Goal: Transaction & Acquisition: Purchase product/service

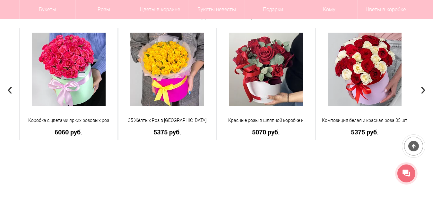
scroll to position [545, 0]
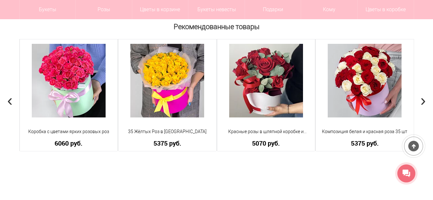
click at [422, 100] on span "›" at bounding box center [422, 100] width 5 height 19
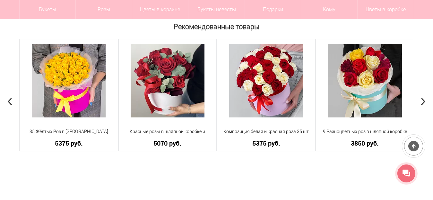
click at [422, 100] on span "›" at bounding box center [422, 100] width 5 height 19
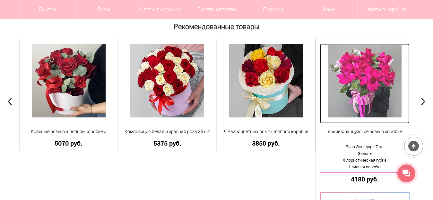
click at [372, 78] on img at bounding box center [364, 81] width 74 height 74
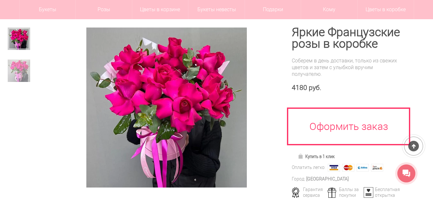
scroll to position [64, 0]
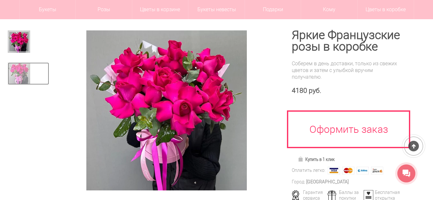
click at [20, 71] on img at bounding box center [19, 74] width 22 height 22
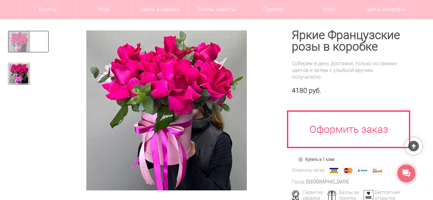
click at [22, 44] on img at bounding box center [19, 41] width 22 height 22
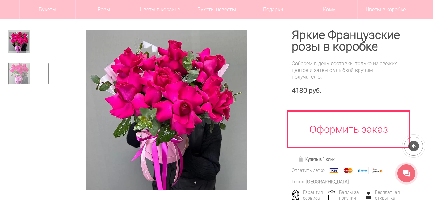
click at [23, 75] on img at bounding box center [19, 74] width 22 height 22
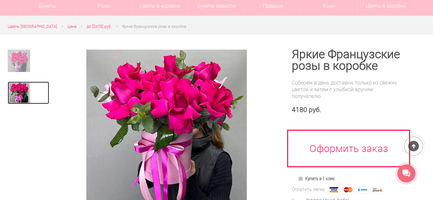
scroll to position [0, 0]
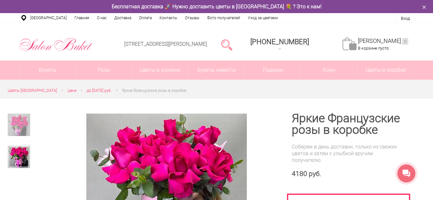
click at [24, 19] on icon at bounding box center [23, 18] width 5 height 6
click at [39, 19] on link "[GEOGRAPHIC_DATA]" at bounding box center [48, 18] width 44 height 10
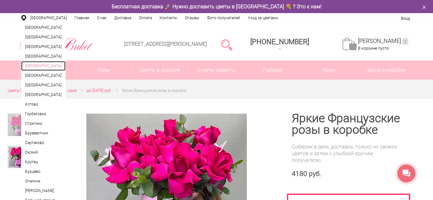
click at [43, 71] on link "[GEOGRAPHIC_DATA]" at bounding box center [43, 66] width 44 height 10
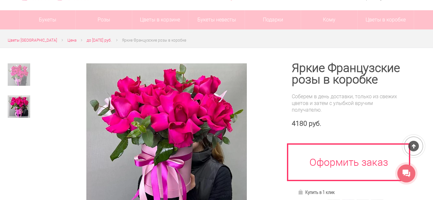
scroll to position [32, 0]
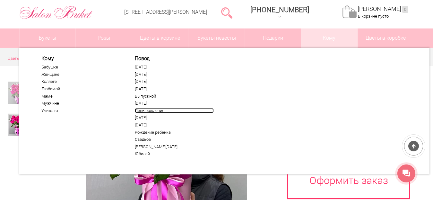
click at [139, 110] on link "День рождения" at bounding box center [174, 110] width 79 height 5
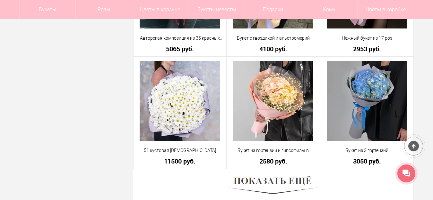
scroll to position [1763, 0]
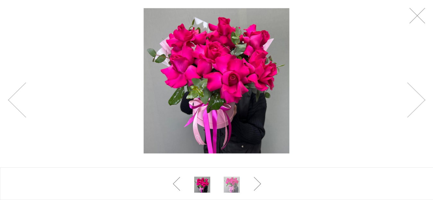
scroll to position [32, 0]
click at [417, 18] on link at bounding box center [417, 16] width 16 height 16
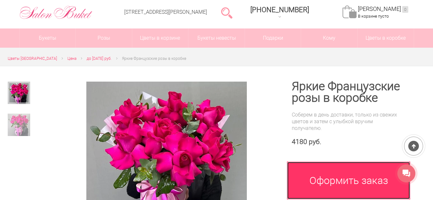
click at [351, 180] on link "Оформить заказ" at bounding box center [348, 181] width 123 height 38
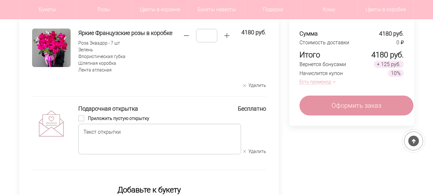
scroll to position [64, 0]
click at [141, 131] on textarea at bounding box center [159, 139] width 163 height 30
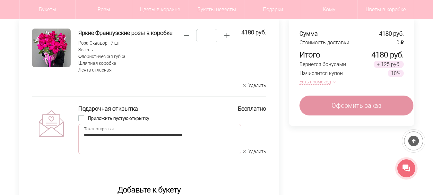
click at [199, 134] on textarea "**********" at bounding box center [159, 139] width 163 height 30
click at [166, 134] on textarea "**********" at bounding box center [159, 139] width 163 height 30
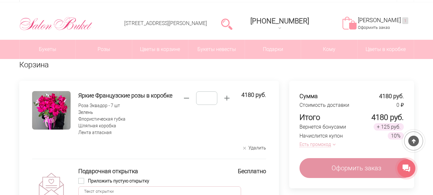
scroll to position [32, 0]
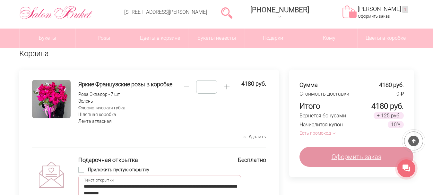
type textarea "**********"
click at [357, 153] on span "Оформить заказ" at bounding box center [356, 157] width 50 height 10
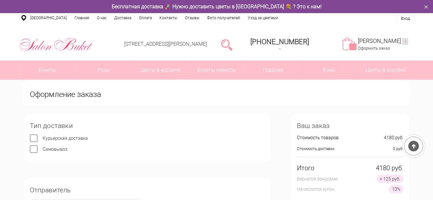
scroll to position [64, 0]
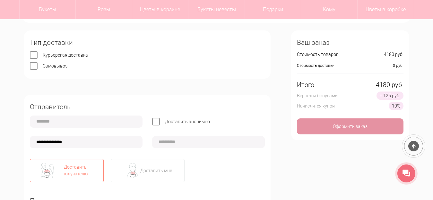
click at [99, 123] on input "text" at bounding box center [86, 122] width 113 height 12
type input "*******"
click at [44, 142] on input "**********" at bounding box center [86, 142] width 113 height 12
type input "**********"
click at [165, 141] on input "text" at bounding box center [208, 142] width 113 height 12
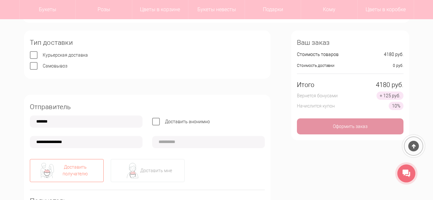
type input "**********"
type input "*******"
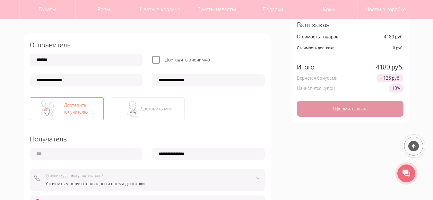
scroll to position [128, 0]
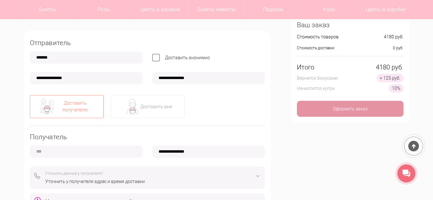
click at [93, 109] on div "Доставить получателю" at bounding box center [75, 106] width 41 height 13
click at [72, 149] on input "text" at bounding box center [86, 152] width 113 height 12
type input "*****"
click at [167, 154] on input "**********" at bounding box center [208, 152] width 113 height 12
type input "**********"
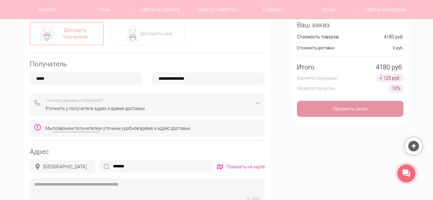
scroll to position [192, 0]
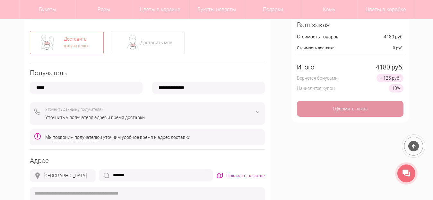
click at [258, 114] on img at bounding box center [258, 112] width 8 height 8
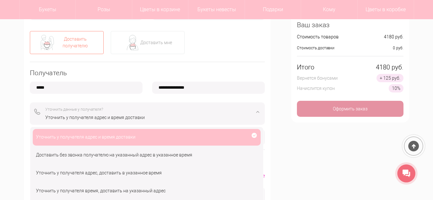
click at [258, 114] on img at bounding box center [258, 112] width 8 height 8
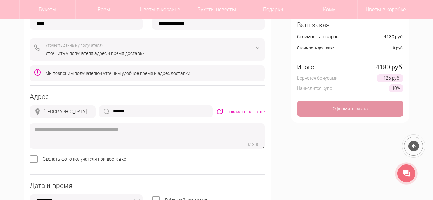
scroll to position [289, 0]
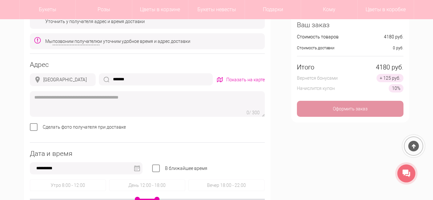
click at [43, 128] on label "Сделать фото получателя при доставке" at bounding box center [84, 127] width 83 height 5
click at [136, 168] on img at bounding box center [137, 169] width 6 height 6
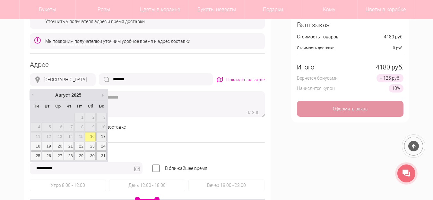
click at [103, 136] on link "17" at bounding box center [101, 136] width 10 height 9
type input "**********"
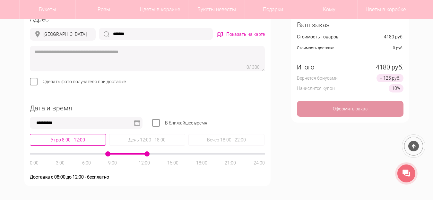
scroll to position [353, 0]
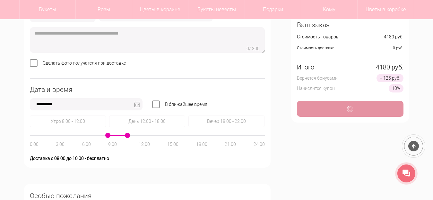
type input "**********"
drag, startPoint x: 147, startPoint y: 134, endPoint x: 119, endPoint y: 131, distance: 27.7
click at [119, 131] on div "Утро 8:00 - 12:00 День 12:00 - 18:00 Вечер 18:00 - 22:00 0:00 3:00 6:00 9:00 12…" at bounding box center [147, 139] width 235 height 46
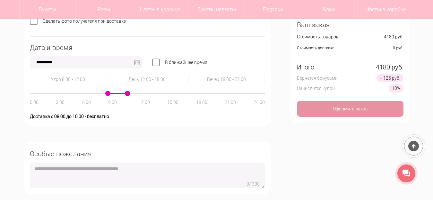
scroll to position [385, 0]
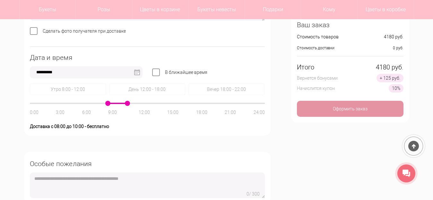
drag, startPoint x: 127, startPoint y: 104, endPoint x: 116, endPoint y: 101, distance: 11.3
click at [116, 101] on div "Утро 8:00 - 12:00 День 12:00 - 18:00 Вечер 18:00 - 22:00 0:00 3:00 6:00 9:00 12…" at bounding box center [147, 107] width 235 height 46
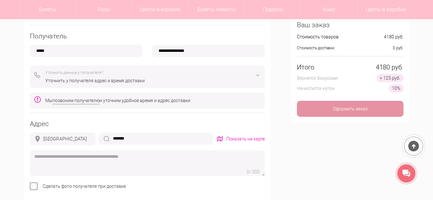
scroll to position [224, 0]
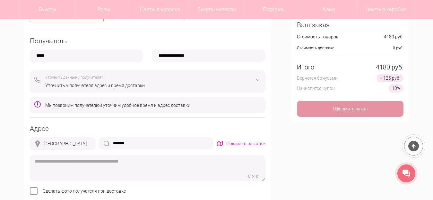
click at [126, 143] on input "*******" at bounding box center [156, 144] width 114 height 12
drag, startPoint x: 138, startPoint y: 145, endPoint x: 104, endPoint y: 142, distance: 34.1
click at [104, 142] on div "******* Неизвестный адрес" at bounding box center [156, 143] width 114 height 11
type input "*"
type input "**********"
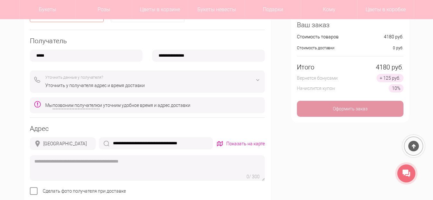
click at [258, 80] on img at bounding box center [258, 80] width 8 height 8
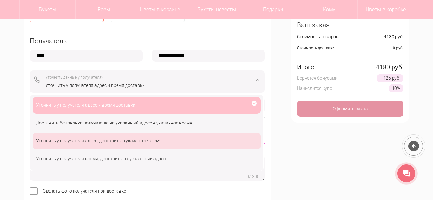
click at [121, 151] on div "Уточнить у получателя адрес, доставить в указанное время" at bounding box center [147, 159] width 228 height 17
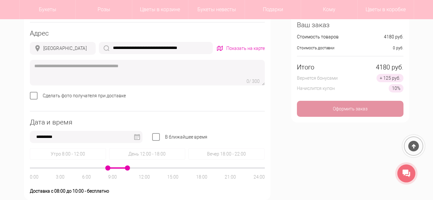
scroll to position [353, 0]
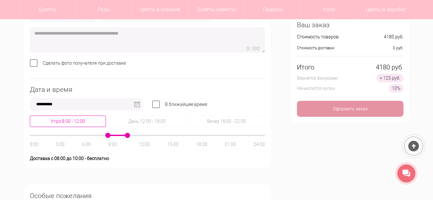
click at [109, 121] on div "Утро 8:00 - 12:00" at bounding box center [147, 122] width 76 height 12
type input "**********"
drag, startPoint x: 147, startPoint y: 136, endPoint x: 121, endPoint y: 138, distance: 27.0
click at [121, 136] on div "0:00 3:00 6:00 9:00 12:00 15:00 18:00 21:00 24:00" at bounding box center [147, 135] width 235 height 1
drag, startPoint x: 127, startPoint y: 136, endPoint x: 122, endPoint y: 134, distance: 5.8
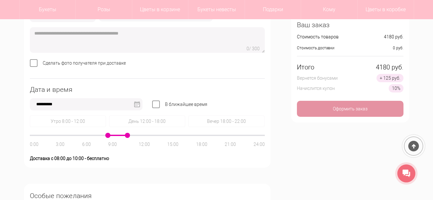
click at [122, 134] on div "Утро 8:00 - 12:00 День 12:00 - 18:00 Вечер 18:00 - 22:00 0:00 3:00 6:00 9:00 12…" at bounding box center [147, 139] width 235 height 46
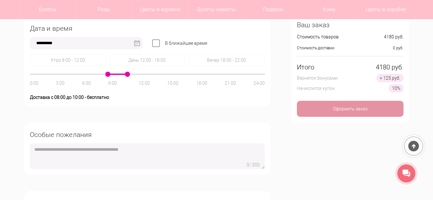
scroll to position [417, 0]
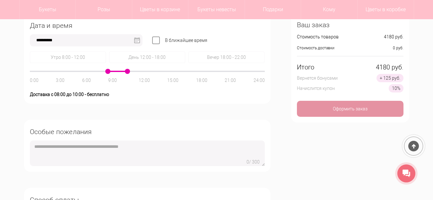
click at [90, 148] on textarea at bounding box center [147, 154] width 235 height 26
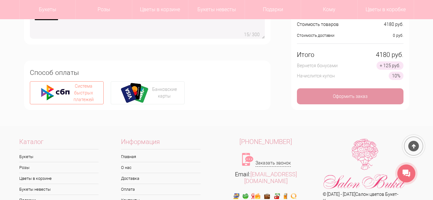
scroll to position [545, 0]
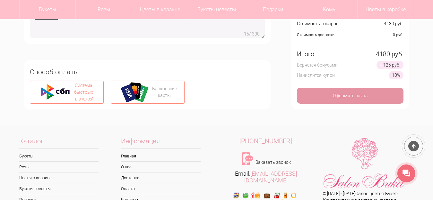
type textarea "**********"
click at [148, 91] on img at bounding box center [136, 92] width 32 height 21
type input "**********"
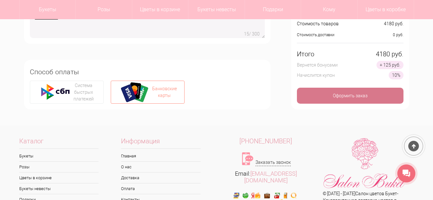
click at [342, 95] on div "Оформить заказ" at bounding box center [350, 96] width 106 height 16
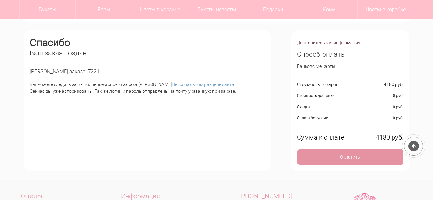
scroll to position [64, 0]
click at [172, 85] on link "Персональном разделе сайта." at bounding box center [203, 84] width 63 height 5
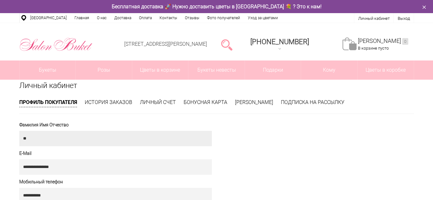
click at [115, 139] on input "text" at bounding box center [115, 138] width 192 height 15
click at [106, 103] on link "История заказов" at bounding box center [108, 102] width 47 height 6
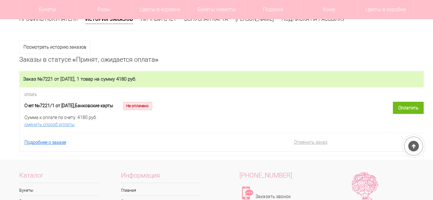
scroll to position [64, 0]
click at [408, 106] on link "Оплатить" at bounding box center [407, 108] width 31 height 12
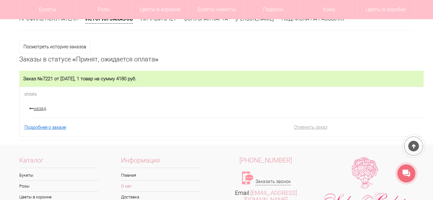
scroll to position [76, 0]
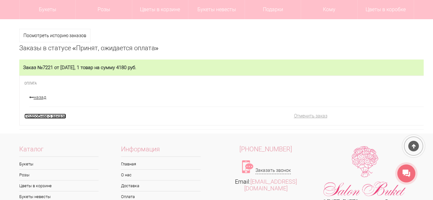
click at [45, 119] on link "Подробнее о заказе" at bounding box center [45, 116] width 42 height 5
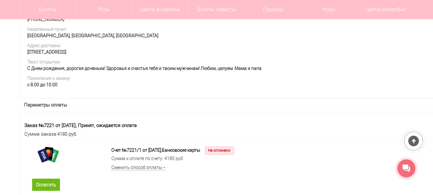
scroll to position [385, 0]
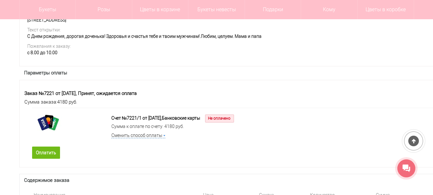
click at [152, 122] on div "Счет №7221/1 от [DATE], Банковские карты Не оплачено" at bounding box center [247, 118] width 272 height 8
click at [52, 159] on link "Оплатить" at bounding box center [46, 153] width 28 height 12
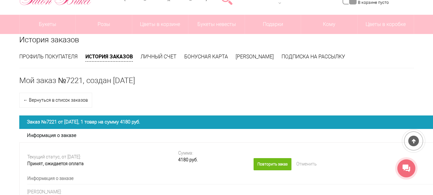
scroll to position [64, 0]
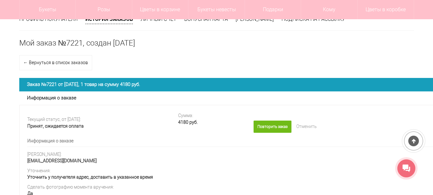
click at [86, 83] on span "Заказ №7221 от [DATE], 1 товар на сумму 4180 руб." at bounding box center [84, 84] width 114 height 6
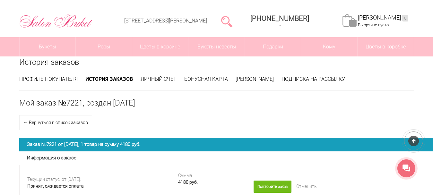
scroll to position [0, 0]
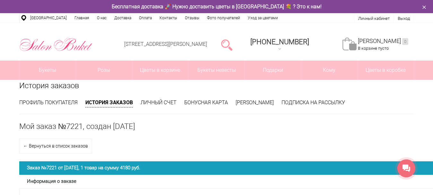
click at [62, 128] on h1 "Мой заказ №7221, создан [DATE]" at bounding box center [216, 126] width 394 height 9
click at [80, 168] on span "Заказ №7221 от [DATE], 1 товар на сумму 4180 руб." at bounding box center [84, 168] width 114 height 6
click at [406, 169] on icon at bounding box center [406, 168] width 8 height 8
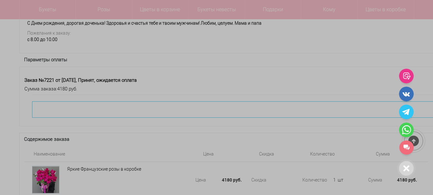
scroll to position [417, 0]
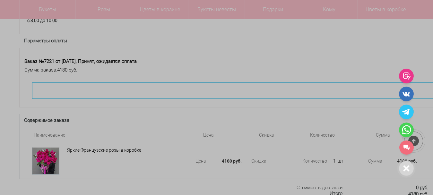
click at [62, 71] on div at bounding box center [216, 97] width 433 height 195
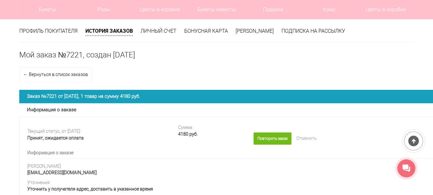
scroll to position [0, 0]
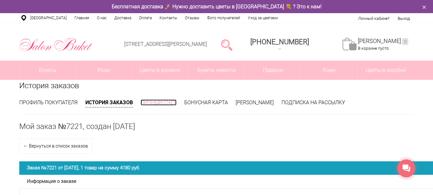
click at [166, 103] on link "Личный счет" at bounding box center [158, 102] width 36 height 6
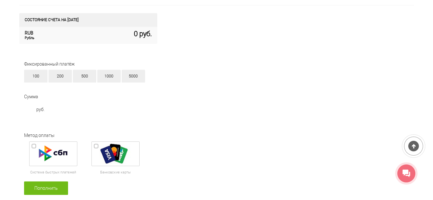
scroll to position [128, 0]
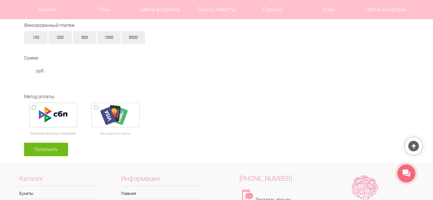
click at [118, 120] on div at bounding box center [115, 115] width 44 height 21
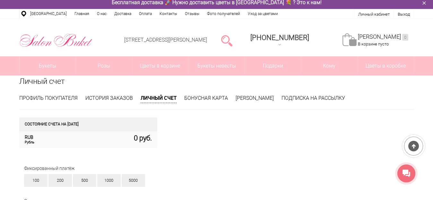
scroll to position [0, 0]
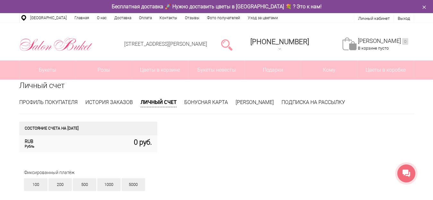
click at [93, 147] on div "0 руб. RUB Рубль" at bounding box center [88, 144] width 138 height 17
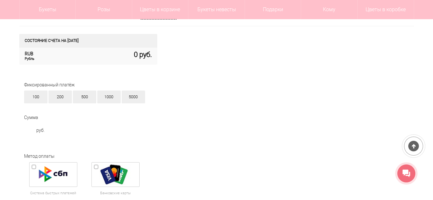
scroll to position [96, 0]
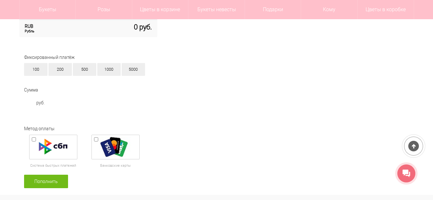
click at [44, 90] on h3 "Сумма" at bounding box center [221, 90] width 394 height 5
click at [31, 103] on label "руб." at bounding box center [35, 106] width 29 height 20
click at [105, 113] on div "Сумма руб." at bounding box center [221, 98] width 404 height 35
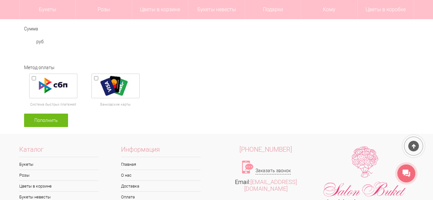
scroll to position [160, 0]
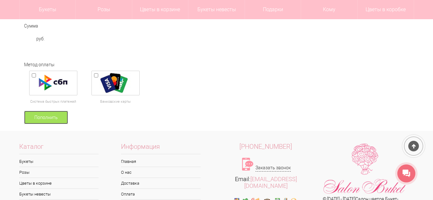
click at [48, 122] on link "Пополнить" at bounding box center [46, 117] width 44 height 13
click at [46, 117] on link "Пополнить" at bounding box center [46, 117] width 44 height 13
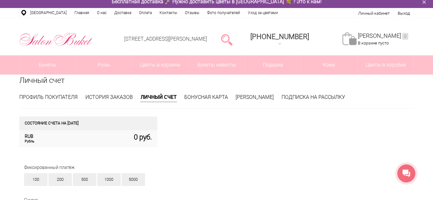
scroll to position [0, 0]
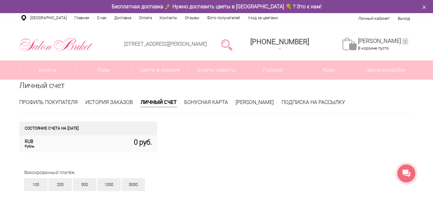
click at [35, 129] on div "СОСТОЯНИЕ СЧЕТА НА 16.08.2025" at bounding box center [88, 129] width 138 height 14
click at [36, 145] on div "0 руб. RUB Рубль" at bounding box center [88, 144] width 138 height 17
click at [143, 147] on div "0 руб. RUB Рубль" at bounding box center [88, 144] width 138 height 17
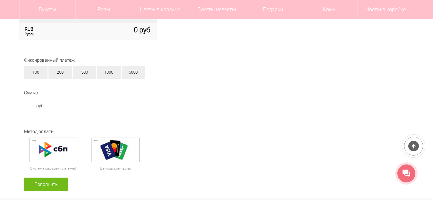
scroll to position [96, 0]
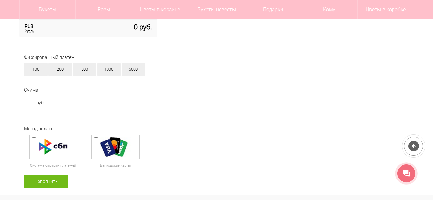
click at [39, 107] on label "руб." at bounding box center [35, 106] width 29 height 20
click at [41, 88] on div "Сумма руб." at bounding box center [221, 98] width 404 height 35
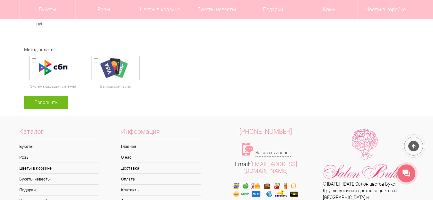
scroll to position [192, 0]
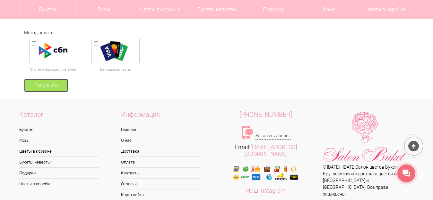
click at [55, 85] on link "Пополнить" at bounding box center [46, 85] width 44 height 13
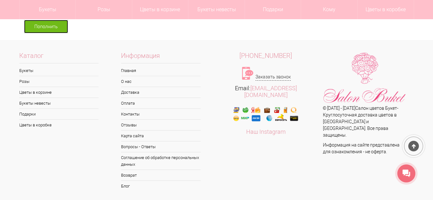
scroll to position [254, 0]
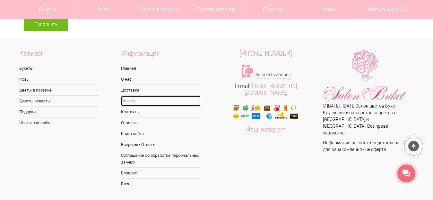
click at [127, 101] on link "Оплата" at bounding box center [161, 101] width 80 height 11
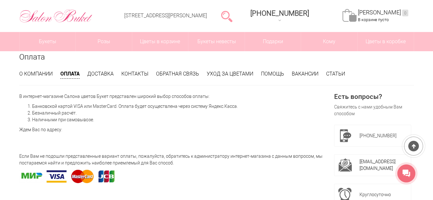
scroll to position [64, 0]
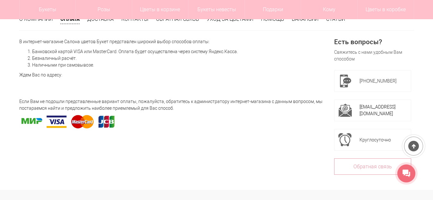
click at [155, 106] on p "Если Вам не подошли представленные вариант оплаты, пожалуйста, обратитесь к адм…" at bounding box center [172, 104] width 307 height 13
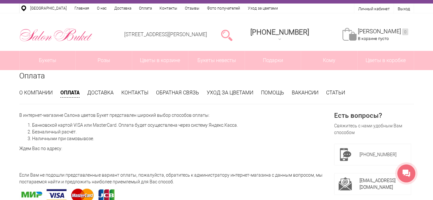
scroll to position [0, 0]
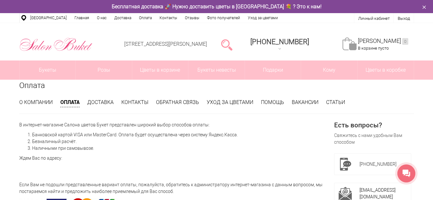
click at [386, 44] on div "Моя корзина 0 В корзине пусто" at bounding box center [383, 45] width 50 height 14
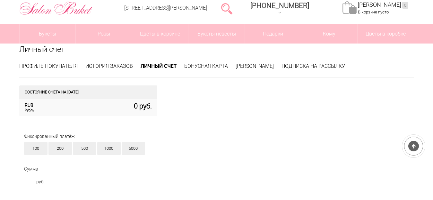
scroll to position [29, 0]
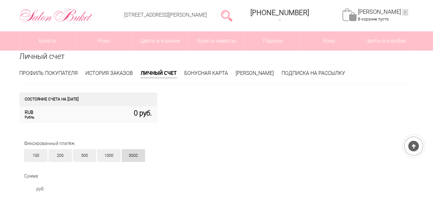
click at [139, 157] on div "5000" at bounding box center [133, 155] width 23 height 13
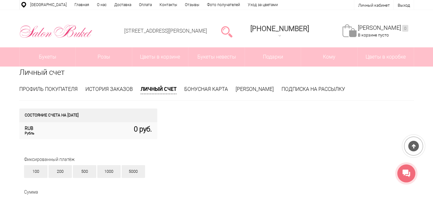
scroll to position [0, 0]
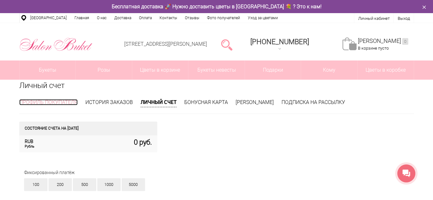
click at [32, 102] on link "Профиль покупателя" at bounding box center [48, 102] width 58 height 6
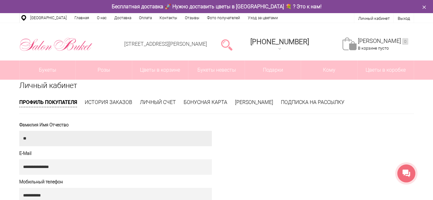
click at [78, 138] on input "text" at bounding box center [115, 138] width 192 height 15
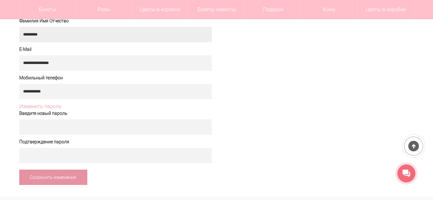
scroll to position [128, 0]
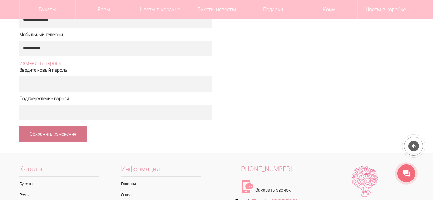
type input "*******"
click at [60, 133] on link "Сохранить изменения" at bounding box center [53, 134] width 68 height 15
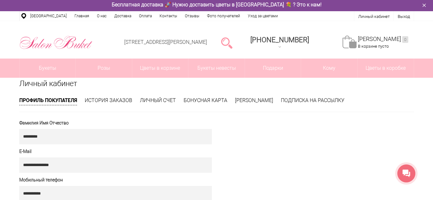
scroll to position [0, 0]
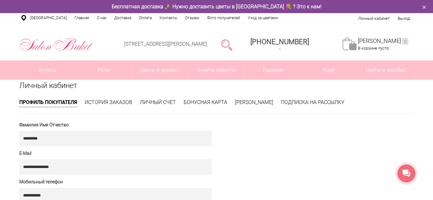
click at [370, 43] on link "Моя корзина 0" at bounding box center [383, 41] width 50 height 7
click at [107, 103] on link "История заказов" at bounding box center [108, 102] width 47 height 6
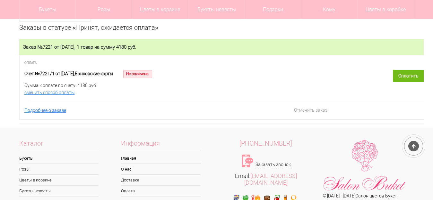
scroll to position [96, 0]
click at [80, 76] on div "Счет №7221/1 от [DATE], Банковские карты Не оплачено" at bounding box center [175, 74] width 303 height 8
click at [77, 86] on span "4180 руб." at bounding box center [87, 85] width 20 height 5
click at [410, 72] on link "Оплатить" at bounding box center [407, 76] width 31 height 12
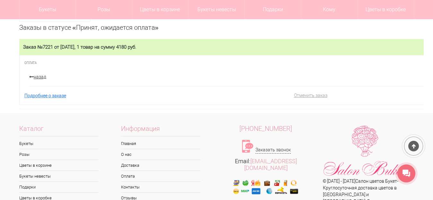
click at [34, 62] on span "Оплата" at bounding box center [30, 63] width 12 height 4
click at [38, 78] on link "назад" at bounding box center [180, 77] width 303 height 7
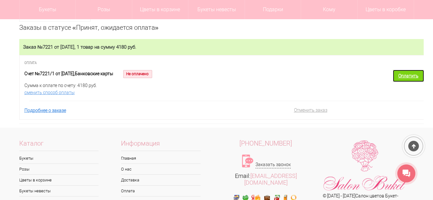
click at [404, 73] on link "Оплатить" at bounding box center [407, 76] width 31 height 12
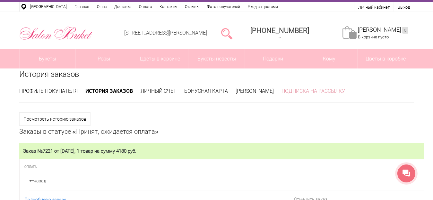
scroll to position [0, 0]
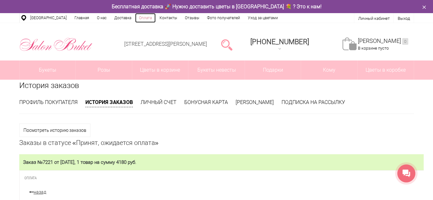
click at [144, 16] on link "Оплата" at bounding box center [145, 18] width 21 height 10
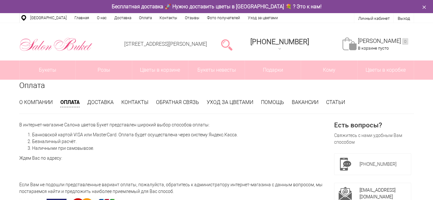
click at [376, 164] on span "[PHONE_NUMBER]" at bounding box center [377, 164] width 37 height 5
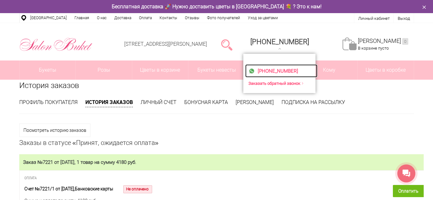
click at [301, 68] on div "[PHONE_NUMBER]" at bounding box center [281, 71] width 66 height 10
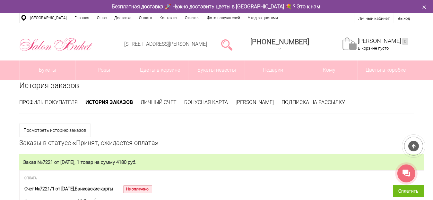
scroll to position [32, 0]
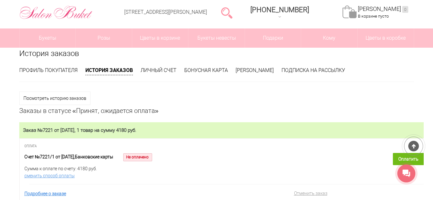
click at [42, 131] on h2 "Заказ №7221 от [DATE], 1 товар на сумму 4180 руб." at bounding box center [221, 131] width 396 height 6
click at [53, 70] on link "Профиль покупателя" at bounding box center [48, 70] width 58 height 6
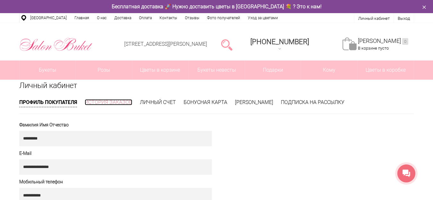
click at [102, 102] on link "История заказов" at bounding box center [108, 102] width 47 height 6
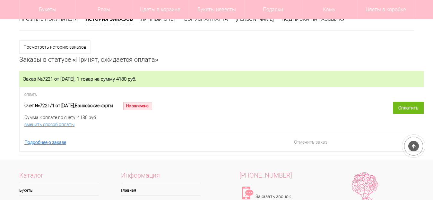
scroll to position [64, 0]
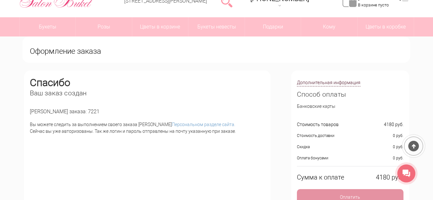
scroll to position [15, 0]
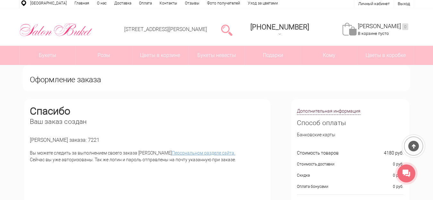
click at [190, 155] on link "Персональном разделе сайта." at bounding box center [203, 153] width 63 height 5
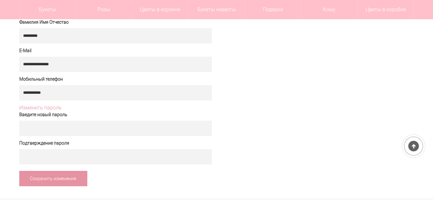
scroll to position [20, 0]
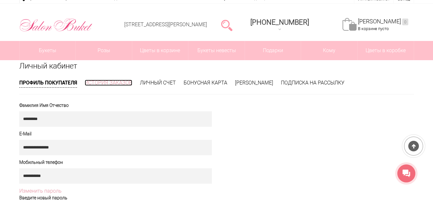
click at [102, 85] on link "История заказов" at bounding box center [108, 83] width 47 height 6
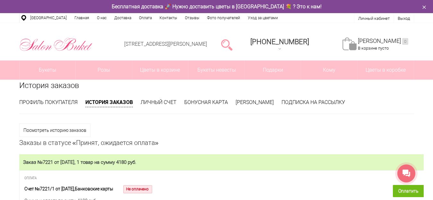
click at [425, 5] on icon "button" at bounding box center [423, 7] width 7 height 7
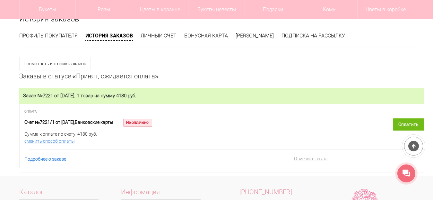
scroll to position [128, 0]
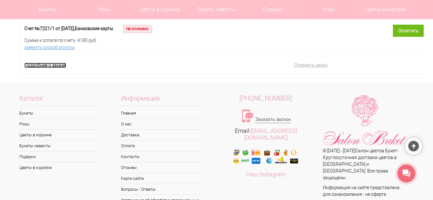
click at [50, 64] on link "Подробнее о заказе" at bounding box center [45, 65] width 42 height 5
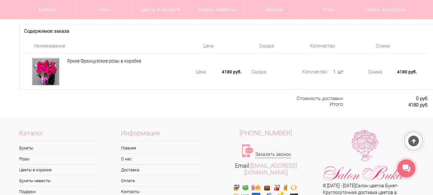
scroll to position [545, 0]
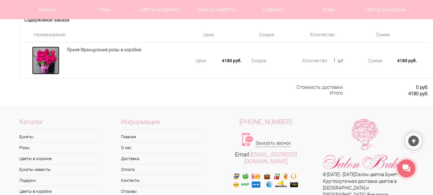
click at [37, 72] on div at bounding box center [45, 60] width 27 height 28
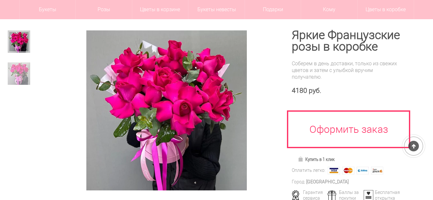
scroll to position [64, 0]
click at [21, 69] on img at bounding box center [19, 74] width 22 height 22
